Goal: Task Accomplishment & Management: Manage account settings

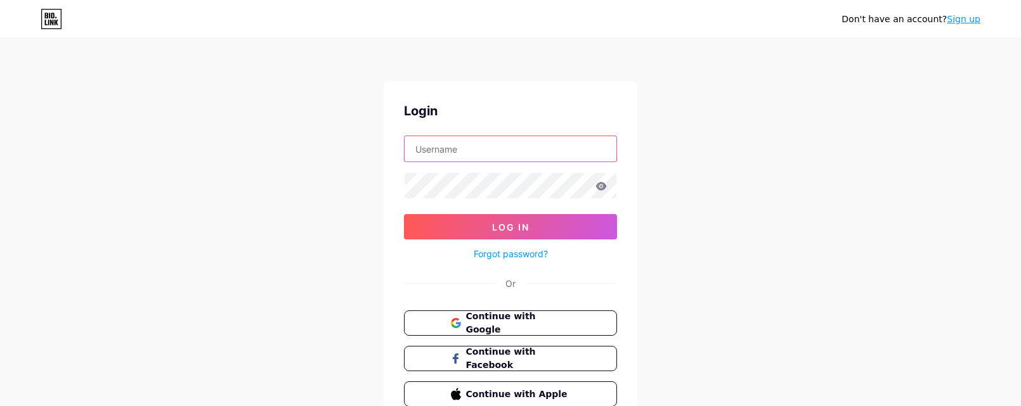
click at [549, 157] on input "text" at bounding box center [510, 148] width 212 height 25
type input "[EMAIL_ADDRESS][DOMAIN_NAME]"
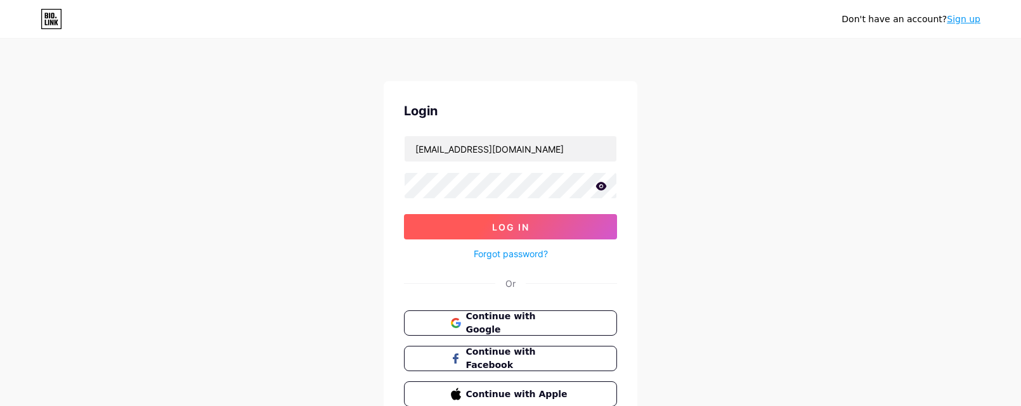
click at [521, 222] on span "Log In" at bounding box center [510, 227] width 37 height 11
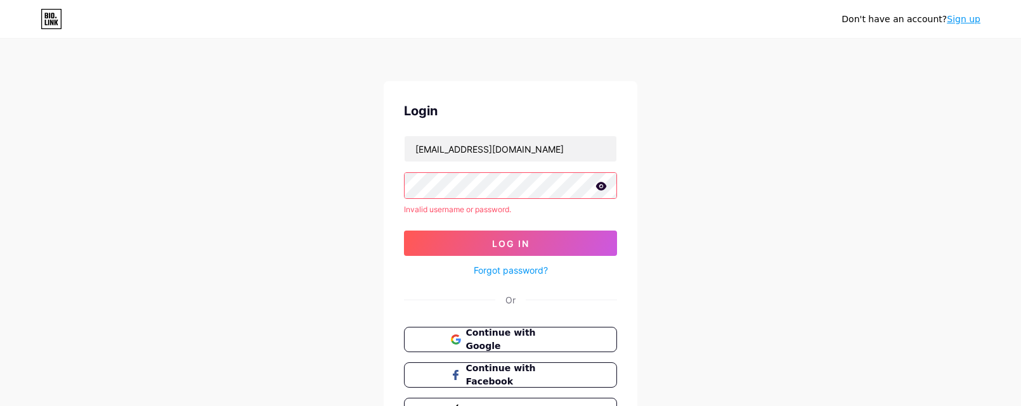
click at [602, 183] on icon at bounding box center [601, 186] width 11 height 8
click at [404, 231] on button "Log In" at bounding box center [510, 243] width 213 height 25
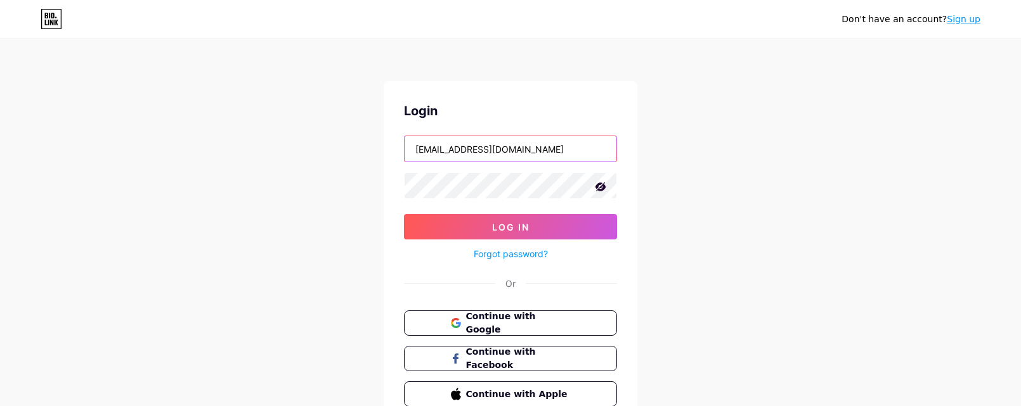
drag, startPoint x: 545, startPoint y: 147, endPoint x: 129, endPoint y: 132, distance: 416.8
click at [139, 132] on div "Don't have an account? Sign up Login [EMAIL_ADDRESS][DOMAIN_NAME] Log In Forgot…" at bounding box center [510, 234] width 1021 height 468
click at [49, 185] on div "Don't have an account? Sign up Login Log In Forgot password? Or Continue with G…" at bounding box center [510, 234] width 1021 height 468
click at [219, 164] on div "Don't have an account? Sign up Login Log In Forgot password? Or Continue with G…" at bounding box center [510, 234] width 1021 height 468
click at [964, 18] on link "Sign up" at bounding box center [963, 19] width 34 height 10
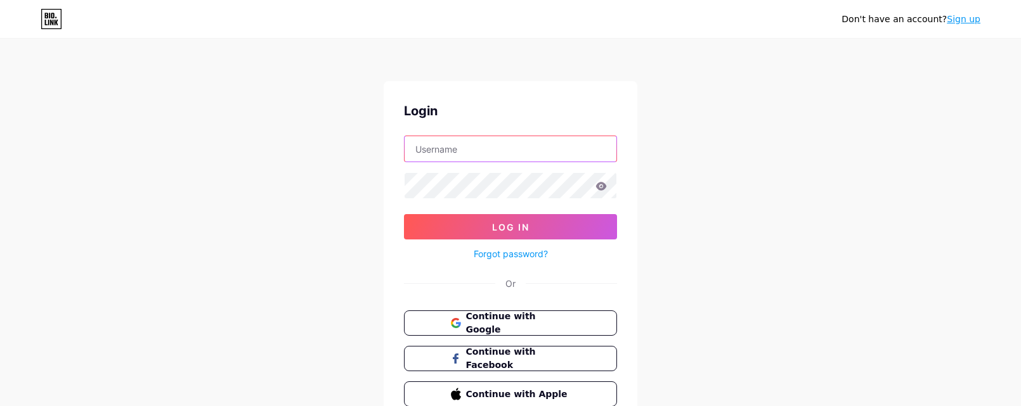
click at [466, 151] on input "text" at bounding box center [510, 148] width 212 height 25
click at [742, 119] on div "Don't have an account? Sign up Login Log In Forgot password? Or Continue with G…" at bounding box center [510, 234] width 1021 height 468
click at [498, 252] on link "Forgot password?" at bounding box center [511, 253] width 74 height 13
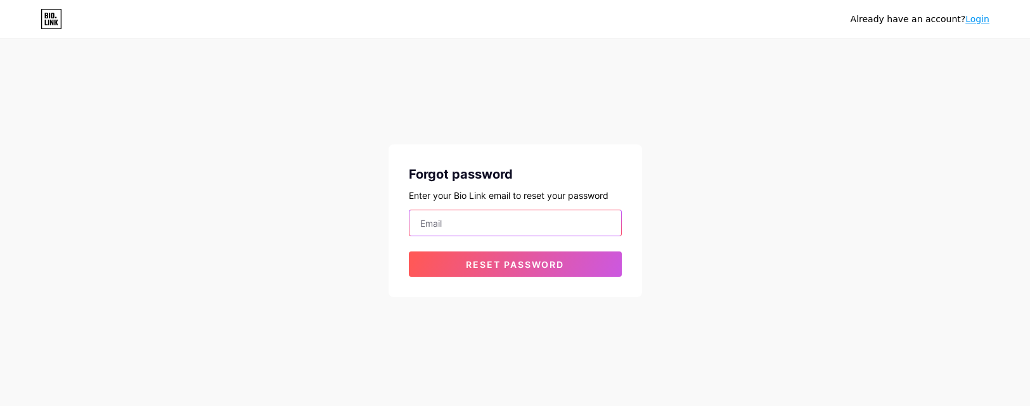
click at [462, 224] on input "email" at bounding box center [516, 222] width 212 height 25
